Goal: Task Accomplishment & Management: Manage account settings

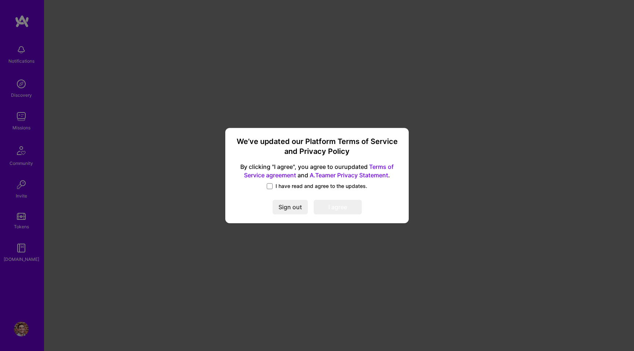
click at [285, 206] on button "Sign out" at bounding box center [290, 207] width 35 height 15
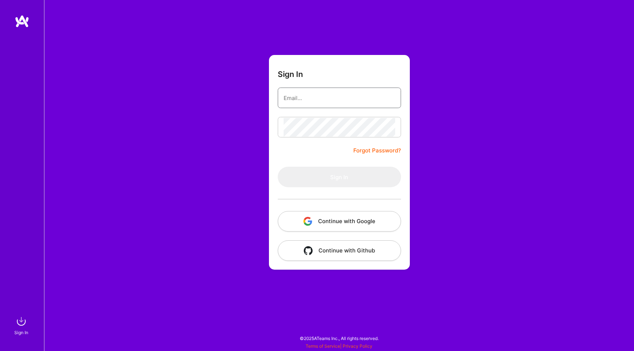
type input "luis@a.team"
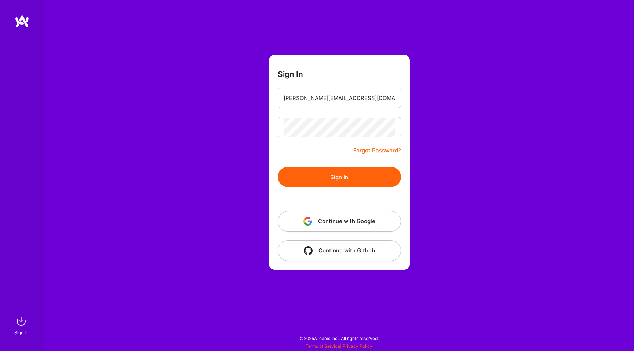
click at [314, 216] on button "Continue with Google" at bounding box center [339, 221] width 123 height 21
